Goal: Find specific page/section: Find specific page/section

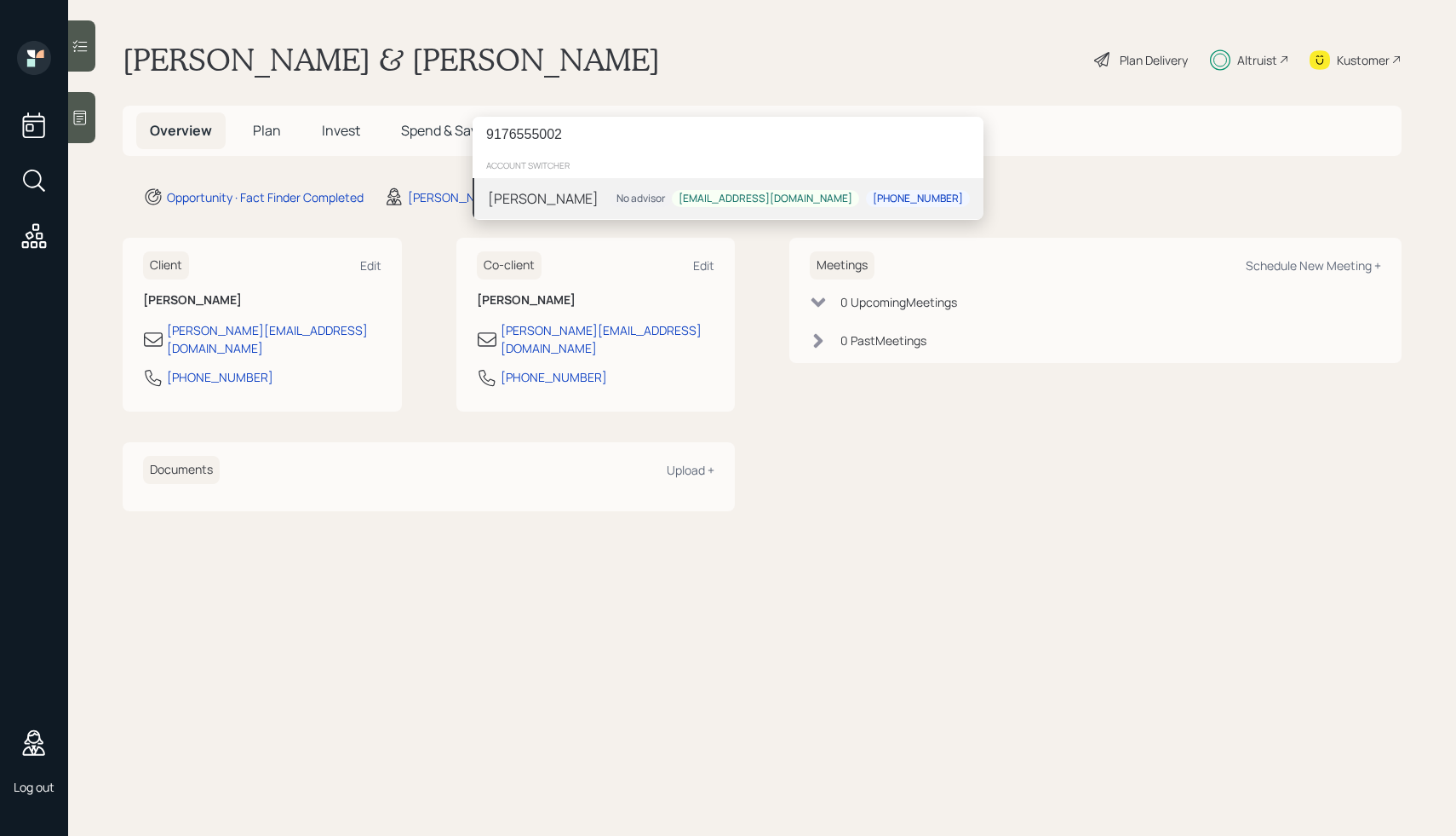
type input "9176555002"
click at [613, 210] on div "[PERSON_NAME] Test No advisor [EMAIL_ADDRESS][DOMAIN_NAME] [PHONE_NUMBER]" at bounding box center [728, 198] width 511 height 40
